Goal: Information Seeking & Learning: Learn about a topic

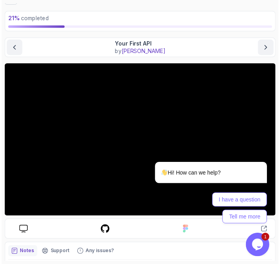
scroll to position [36, 0]
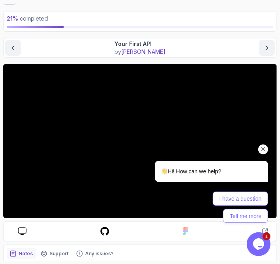
click at [162, 121] on div "Hi! How can we help? I have a question Tell me more" at bounding box center [200, 156] width 142 height 139
click at [155, 114] on div "Hi! How can we help? I have a question Tell me more" at bounding box center [200, 156] width 142 height 139
click at [140, 142] on div "Hi! How can we help? I have a question Tell me more" at bounding box center [201, 182] width 134 height 82
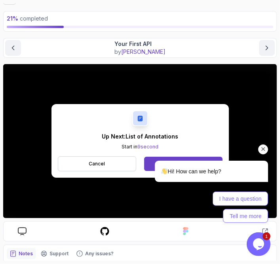
click at [149, 160] on div "Hi! How can we help?" at bounding box center [201, 171] width 134 height 22
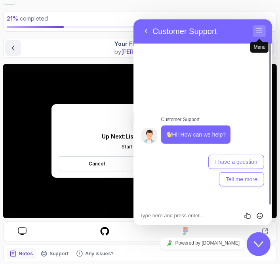
click at [257, 36] on span "Menu" at bounding box center [258, 38] width 6 height 6
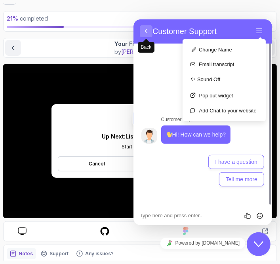
click at [146, 27] on button "Back" at bounding box center [145, 31] width 13 height 12
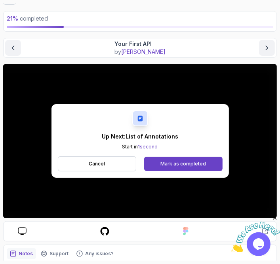
click at [100, 42] on div "Your First API by [PERSON_NAME]" at bounding box center [139, 48] width 269 height 16
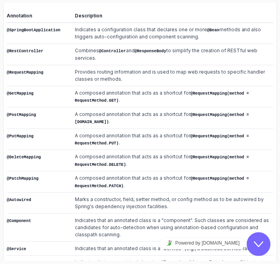
scroll to position [260, 0]
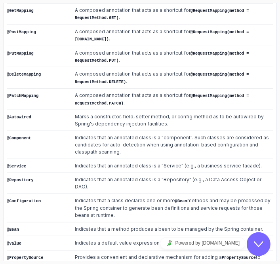
click at [255, 240] on icon "Close Chat This icon closes the chat window." at bounding box center [257, 243] width 9 height 9
click at [274, 215] on icon "Close" at bounding box center [274, 217] width 7 height 7
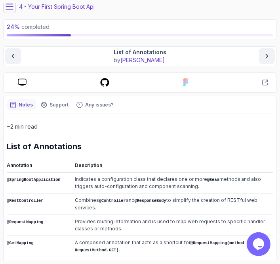
scroll to position [0, 0]
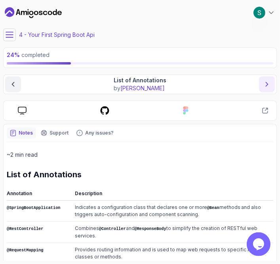
click at [263, 81] on icon "next content" at bounding box center [267, 84] width 8 height 8
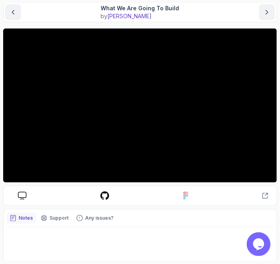
scroll to position [72, 0]
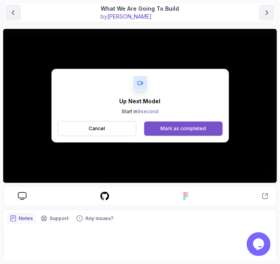
click at [160, 125] on button "Mark as completed" at bounding box center [183, 128] width 78 height 14
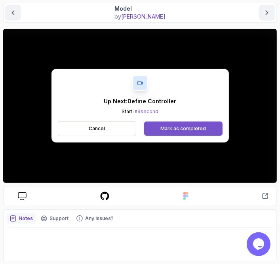
click at [187, 129] on div "Mark as completed" at bounding box center [182, 128] width 45 height 6
